Goal: Transaction & Acquisition: Register for event/course

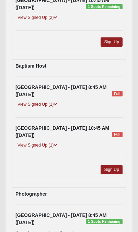
scroll to position [495, 0]
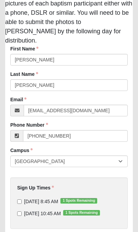
scroll to position [109, 0]
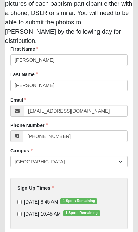
click at [20, 212] on input "9/14/2025 10:45 AM 1 Spots Remaining" at bounding box center [19, 214] width 4 height 4
checkbox input "true"
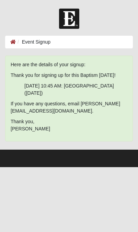
scroll to position [0, 0]
